Goal: Task Accomplishment & Management: Use online tool/utility

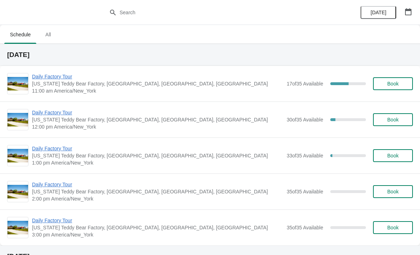
click at [78, 85] on span "[US_STATE] Teddy Bear Factory, [GEOGRAPHIC_DATA], [GEOGRAPHIC_DATA], [GEOGRAPHI…" at bounding box center [157, 83] width 251 height 7
click at [52, 80] on span "Daily Factory Tour" at bounding box center [157, 76] width 251 height 7
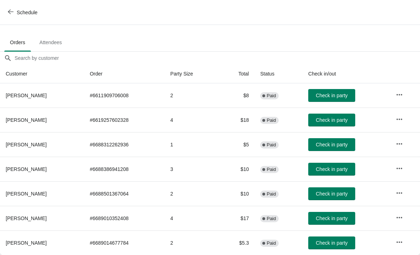
scroll to position [35, 0]
click at [337, 97] on span "Check in party" at bounding box center [331, 95] width 32 height 6
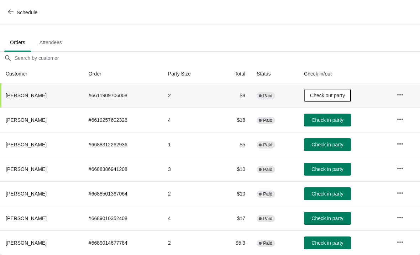
click at [341, 145] on span "Check in party" at bounding box center [327, 145] width 32 height 6
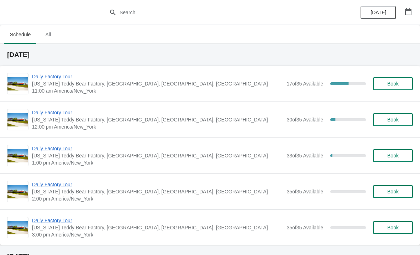
click at [59, 79] on span "Daily Factory Tour" at bounding box center [157, 76] width 251 height 7
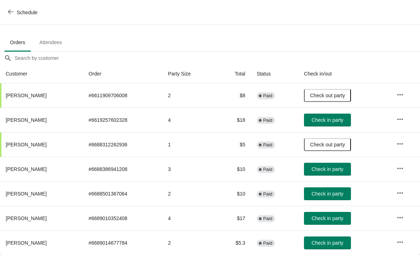
scroll to position [35, 0]
click at [327, 219] on span "Check in party" at bounding box center [327, 218] width 32 height 6
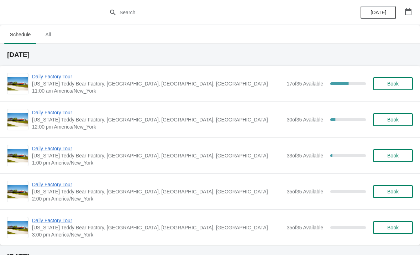
click at [64, 74] on span "Daily Factory Tour" at bounding box center [157, 76] width 251 height 7
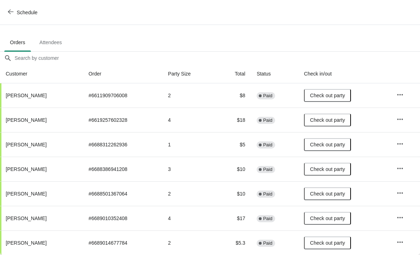
scroll to position [35, 0]
click at [12, 10] on icon "button" at bounding box center [11, 12] width 6 height 6
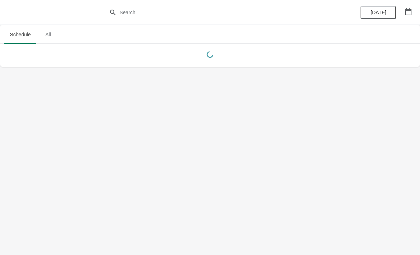
scroll to position [0, 0]
